Goal: Information Seeking & Learning: Learn about a topic

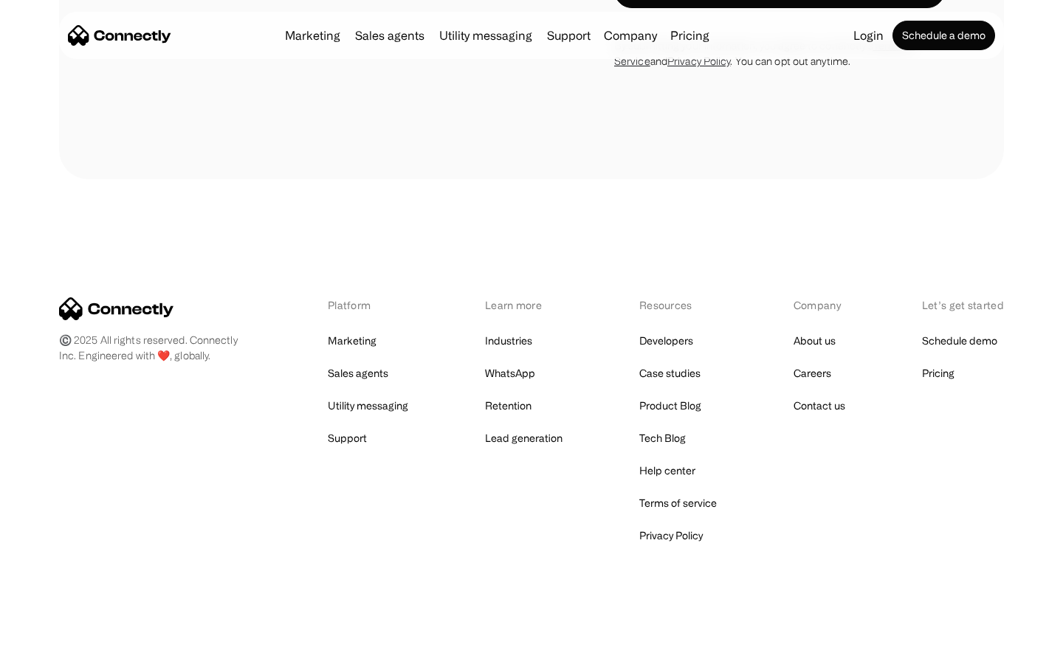
scroll to position [2495, 0]
